Goal: Task Accomplishment & Management: Complete application form

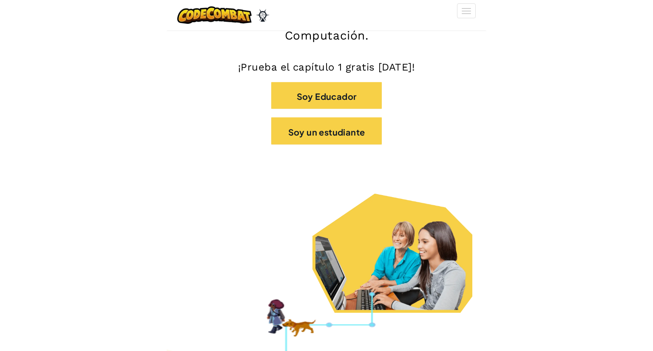
scroll to position [170, 0]
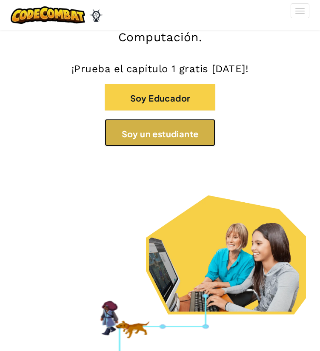
click at [157, 124] on button "Soy un estudiante" at bounding box center [160, 132] width 111 height 27
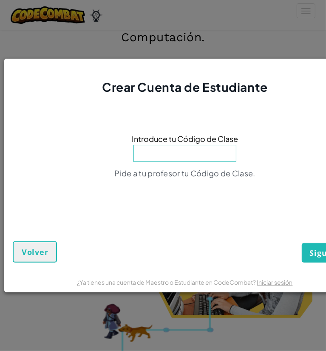
click at [160, 153] on input at bounding box center [184, 153] width 103 height 17
type input "WatchHideUnder"
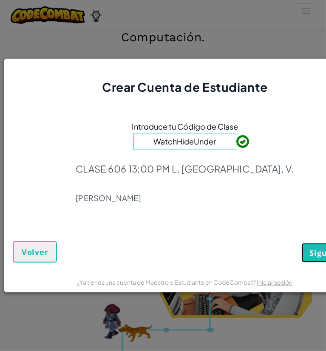
click at [319, 243] on button "Siguiente" at bounding box center [329, 253] width 55 height 20
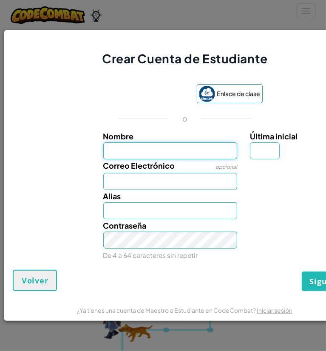
click at [122, 150] on input "Nombre" at bounding box center [170, 150] width 134 height 17
type input "[DEMOGRAPHIC_DATA]"
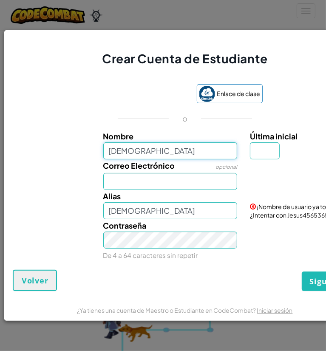
click at [142, 147] on input "[DEMOGRAPHIC_DATA]" at bounding box center [170, 150] width 134 height 17
type input "[PERSON_NAME]"
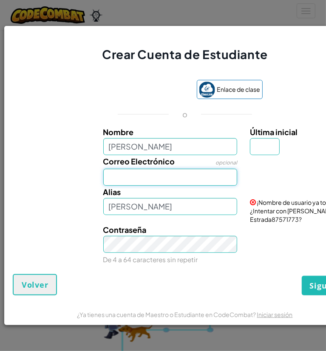
click at [151, 172] on input "Correo Electrónico" at bounding box center [170, 177] width 134 height 17
type input "[EMAIL_ADDRESS][DOMAIN_NAME]"
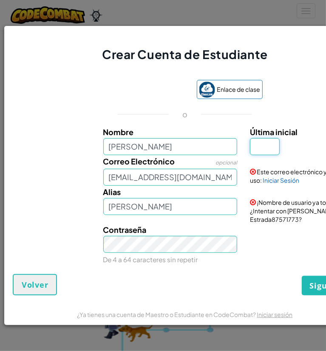
click at [265, 146] on input "Última inicial" at bounding box center [265, 146] width 30 height 17
type input "V"
type input "[PERSON_NAME]"
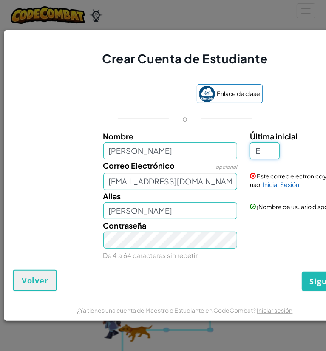
type input "E"
type input "[PERSON_NAME]"
click at [319, 278] on font "Siguiente" at bounding box center [329, 281] width 39 height 10
drag, startPoint x: 297, startPoint y: 35, endPoint x: 280, endPoint y: 33, distance: 17.6
click at [280, 33] on div "Crear Cuenta de Estudiante" at bounding box center [184, 48] width 361 height 37
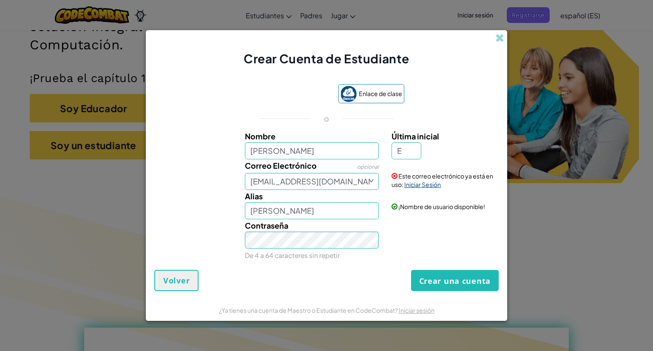
click at [319, 184] on font "Iniciar Sesión" at bounding box center [422, 185] width 37 height 8
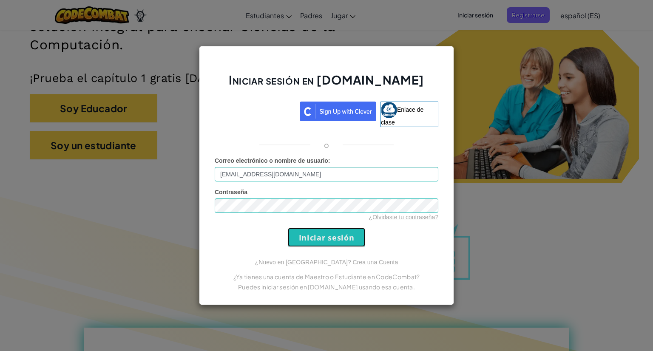
click at [319, 243] on input "Iniciar sesión" at bounding box center [326, 237] width 77 height 19
